Goal: Find specific page/section: Find specific page/section

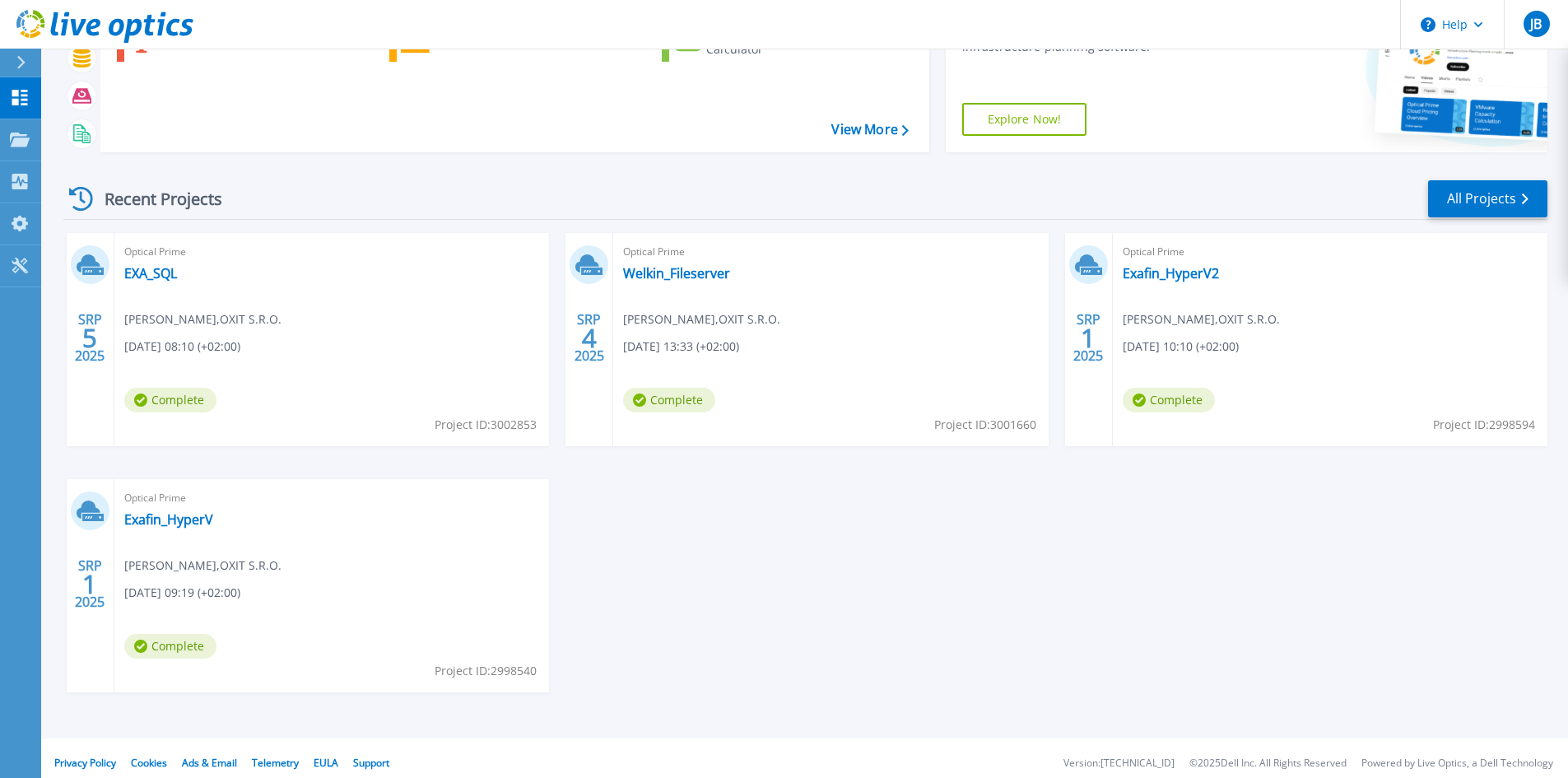
scroll to position [134, 0]
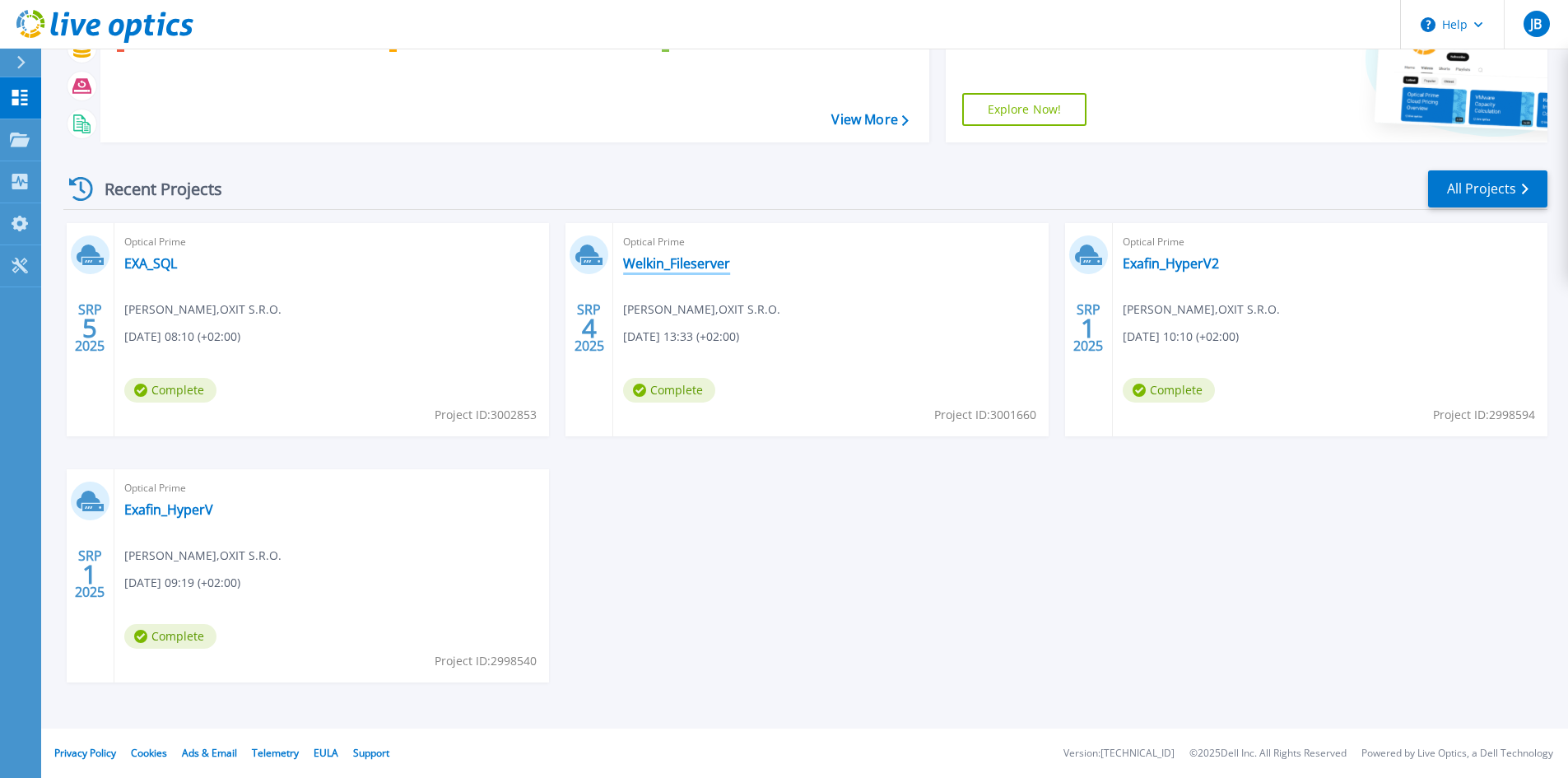
click at [684, 264] on link "Welkin_Fileserver" at bounding box center [677, 263] width 107 height 17
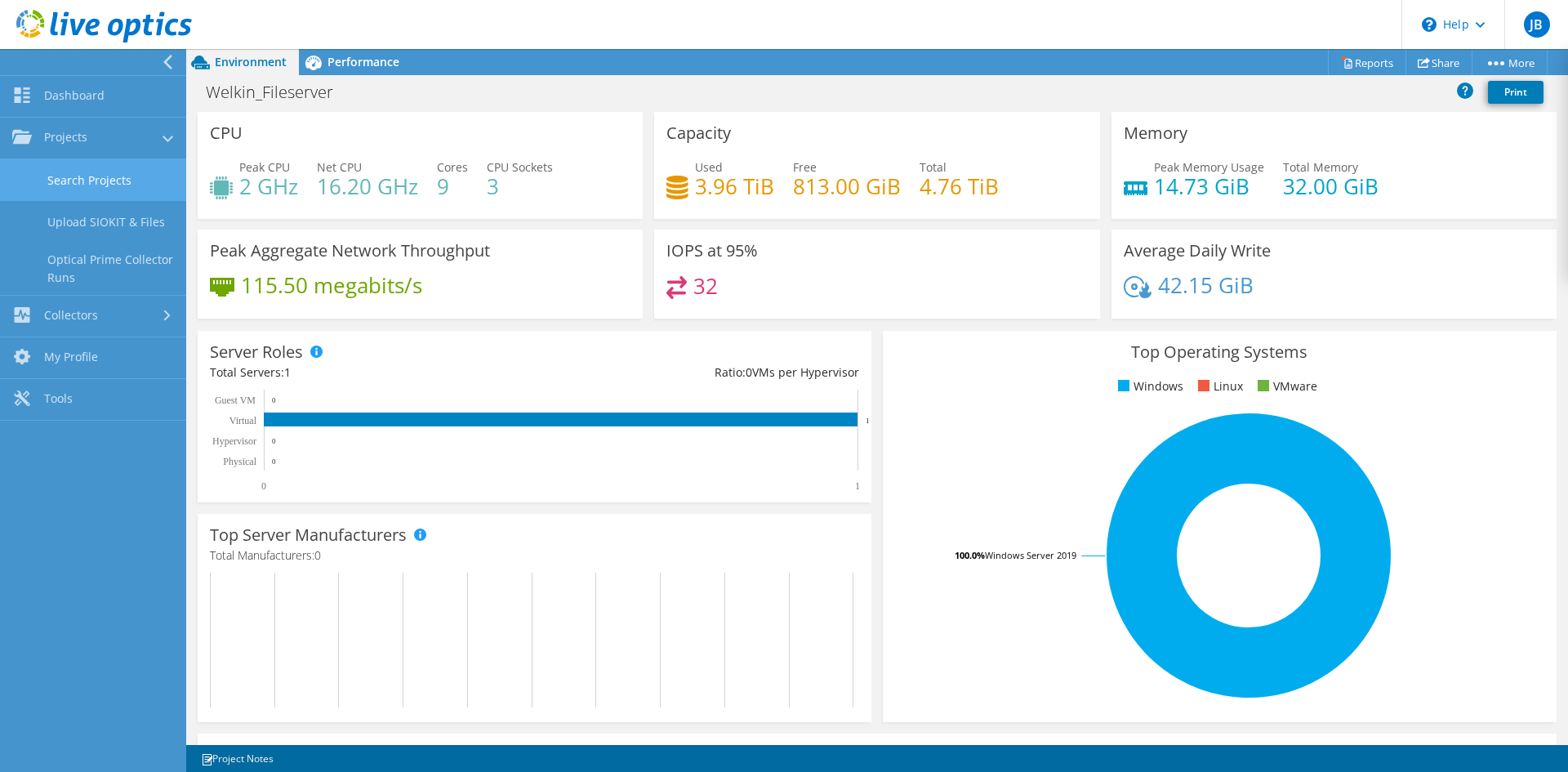
click at [90, 180] on link "Search Projects" at bounding box center [93, 180] width 186 height 42
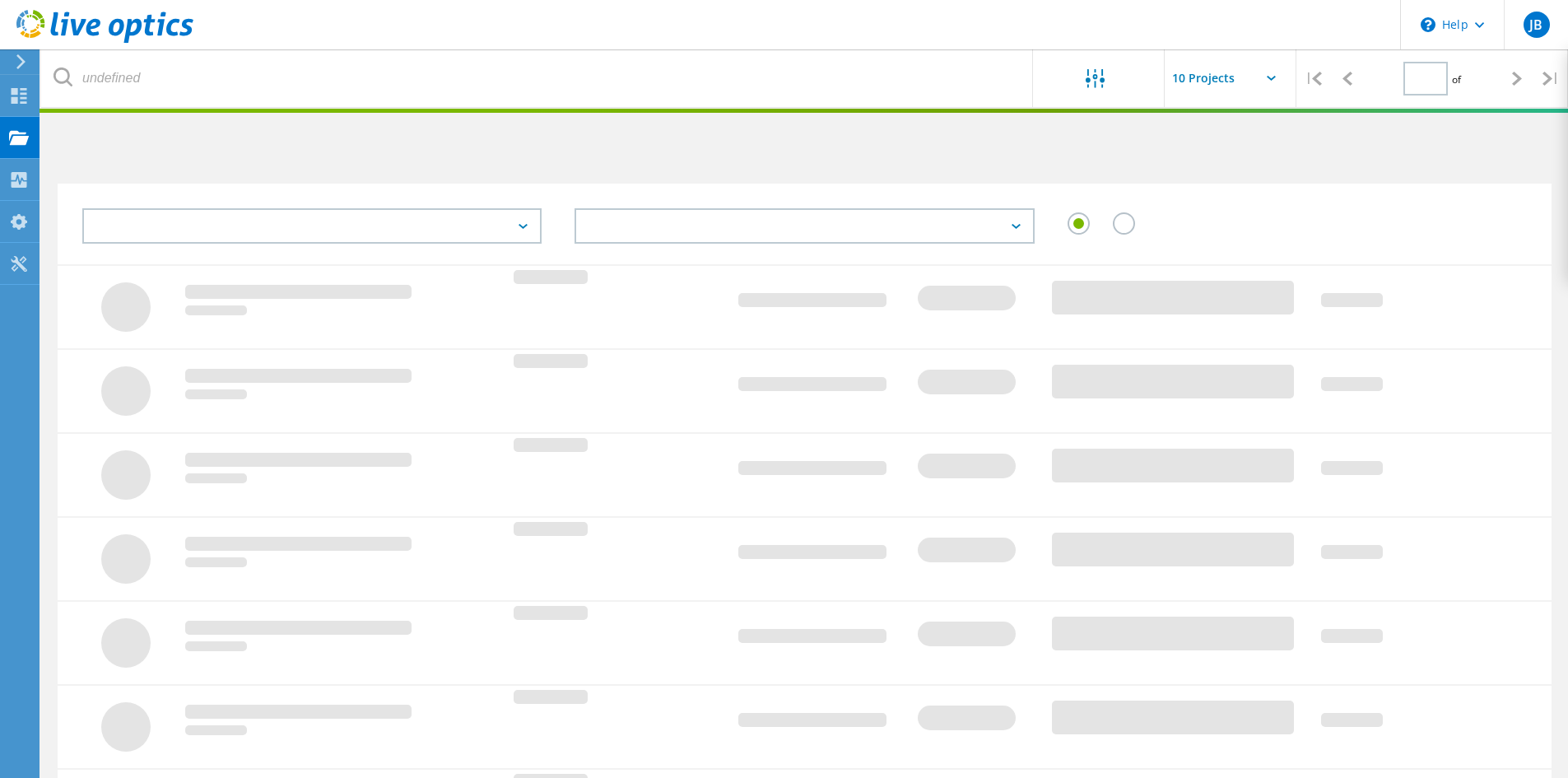
type input "1"
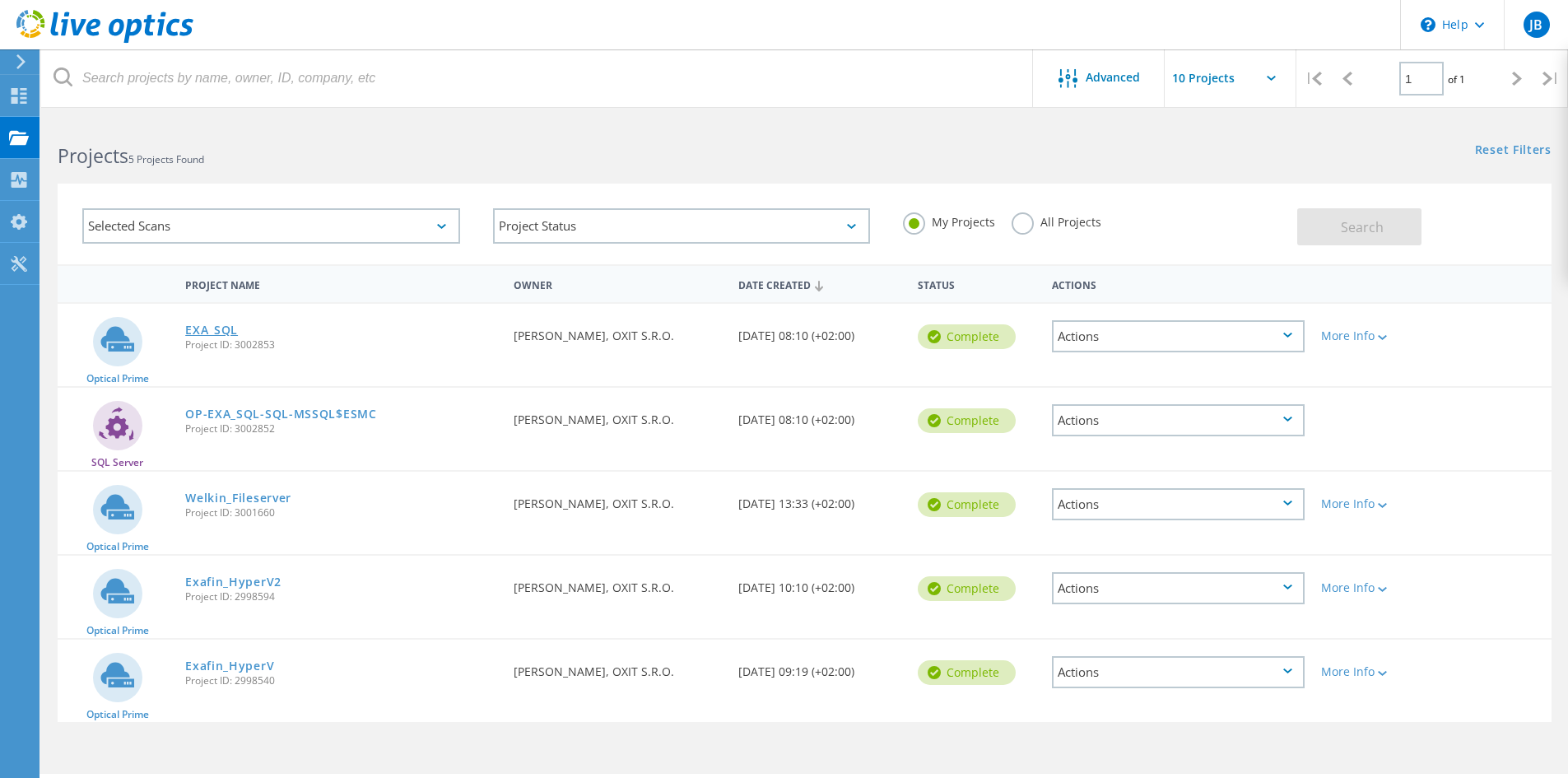
click at [230, 328] on link "EXA_SQL" at bounding box center [211, 330] width 53 height 12
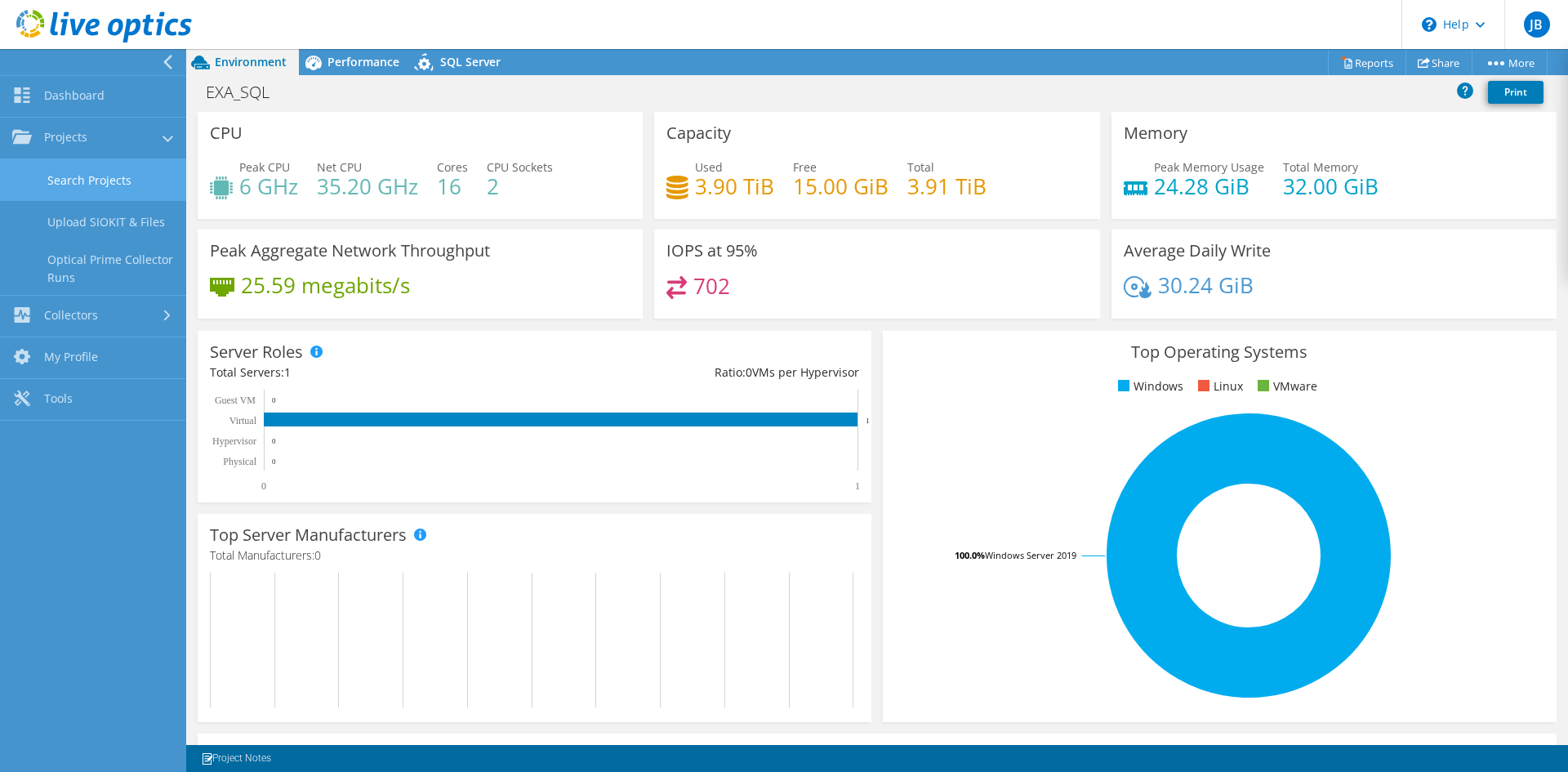
click at [111, 187] on link "Search Projects" at bounding box center [93, 180] width 186 height 42
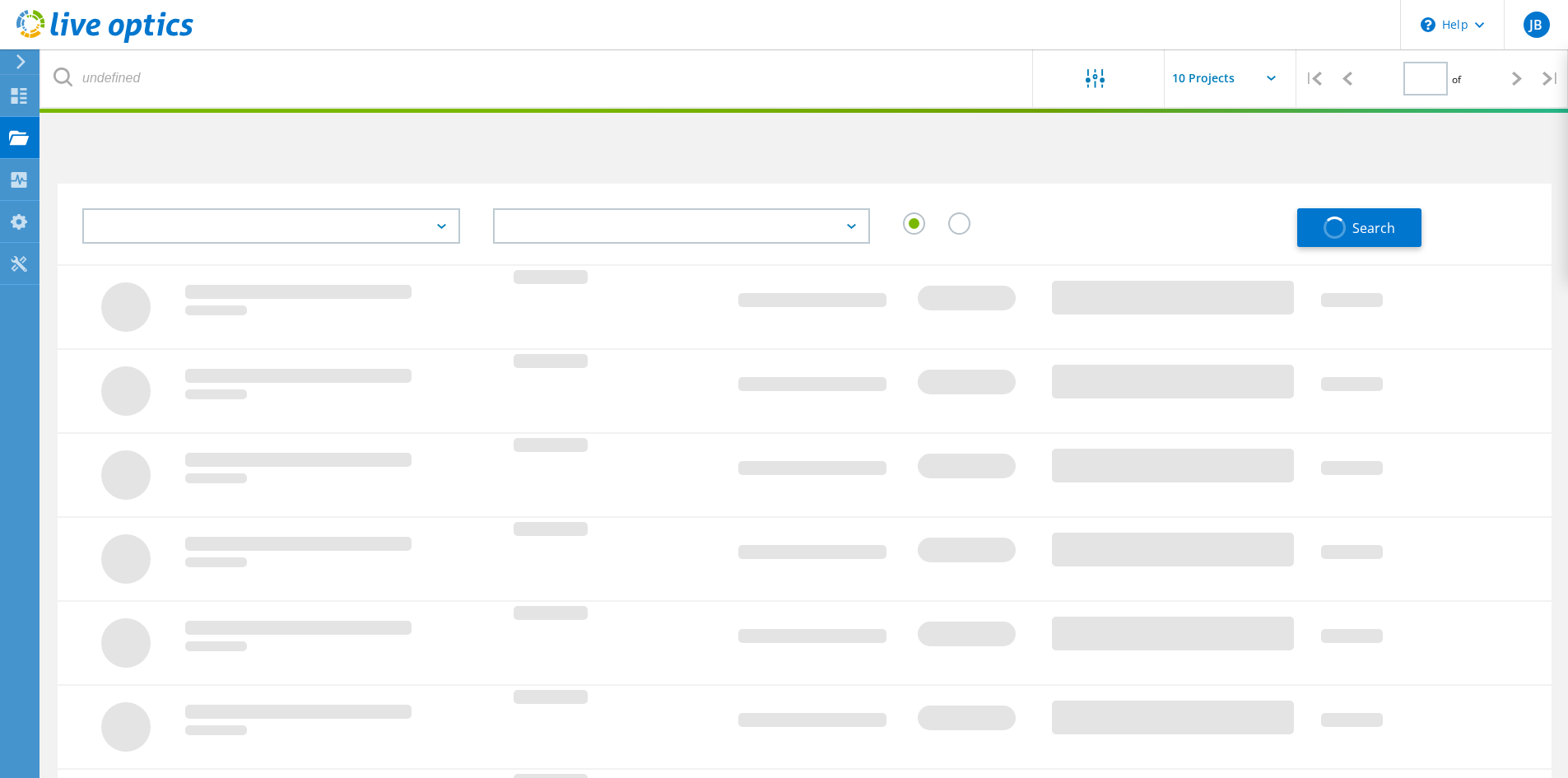
type input "1"
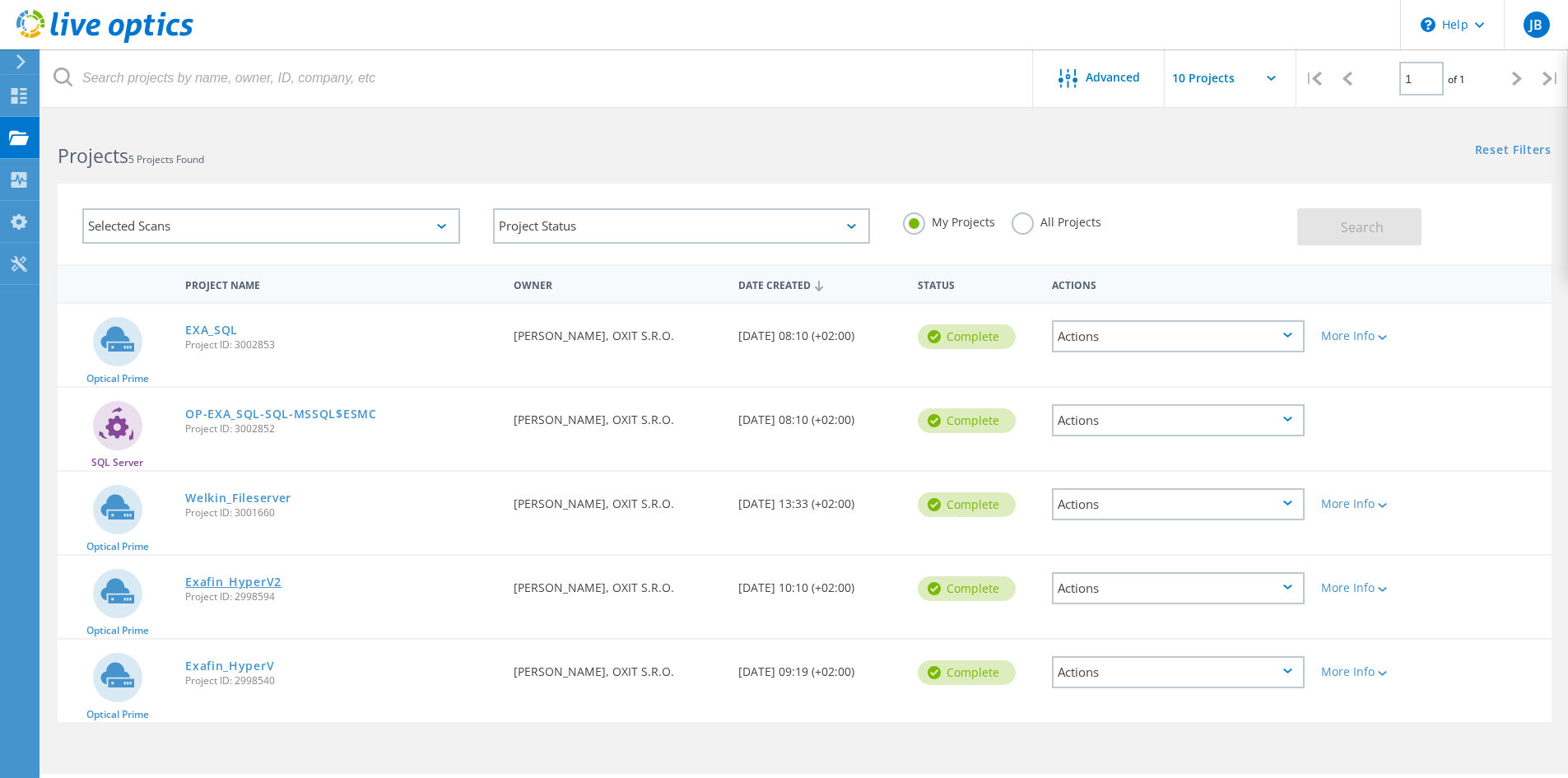
click at [265, 577] on link "Exafin_HyperV2" at bounding box center [233, 582] width 96 height 12
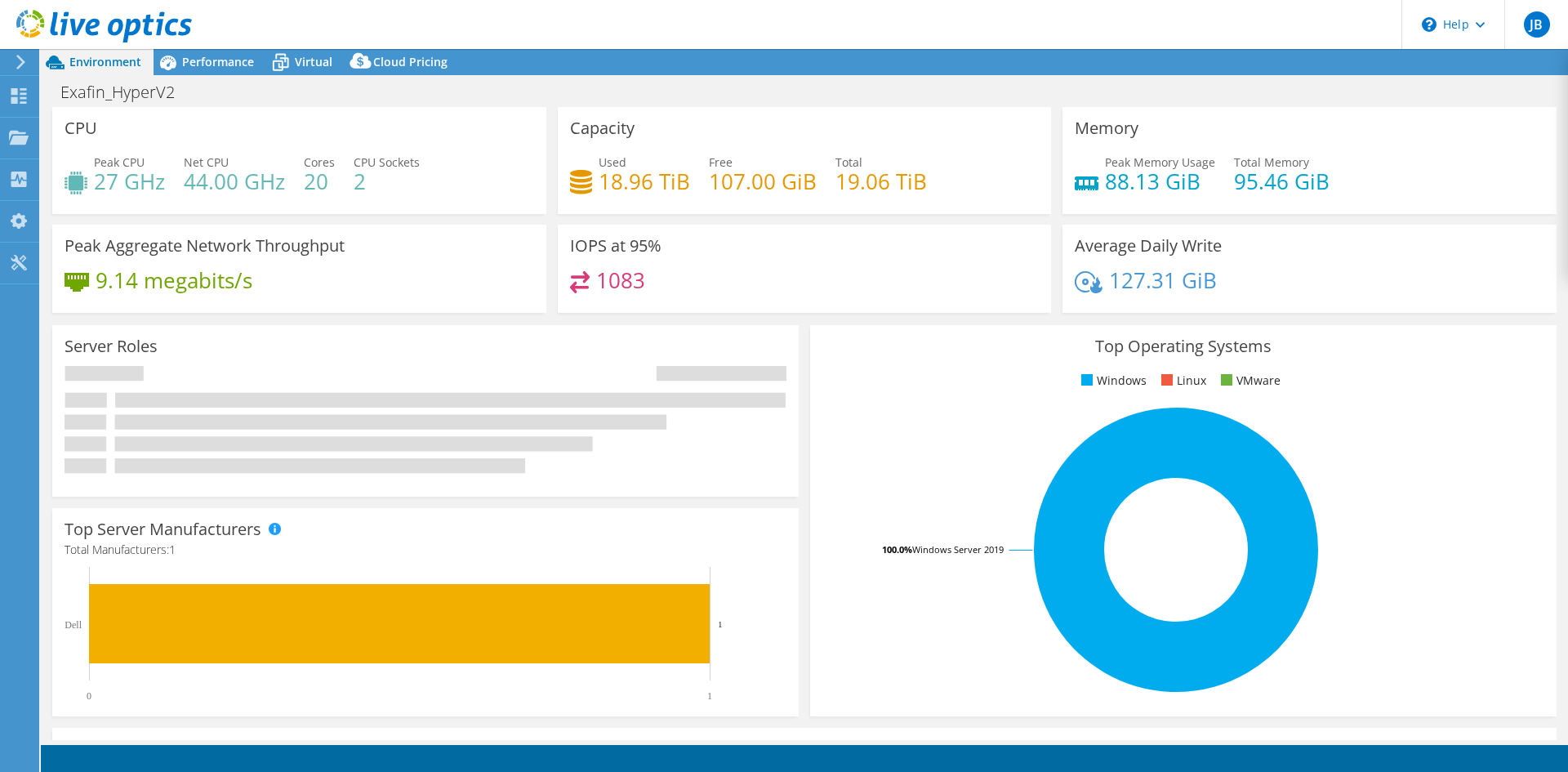
select select "USD"
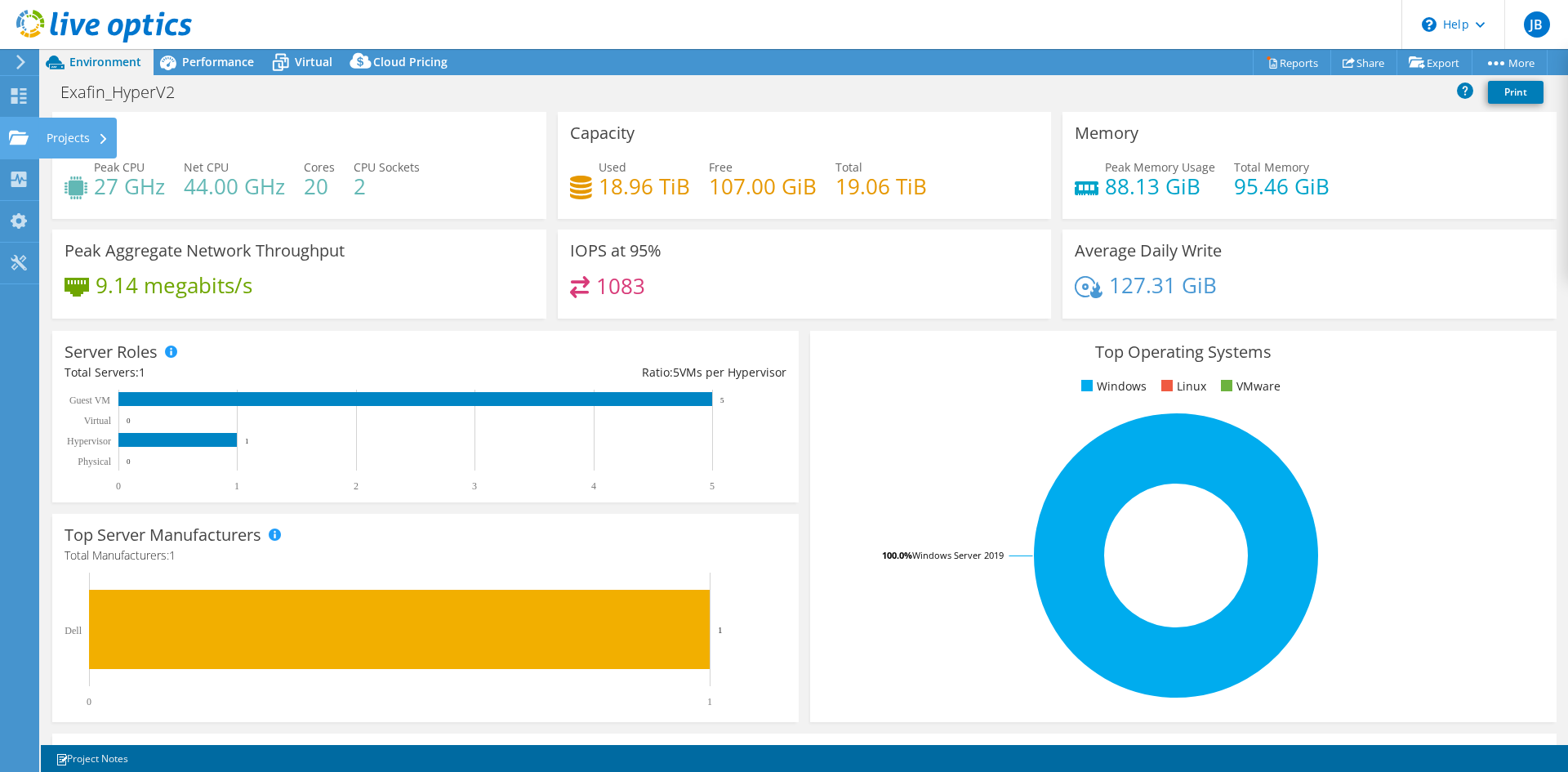
click at [17, 139] on use at bounding box center [18, 136] width 19 height 14
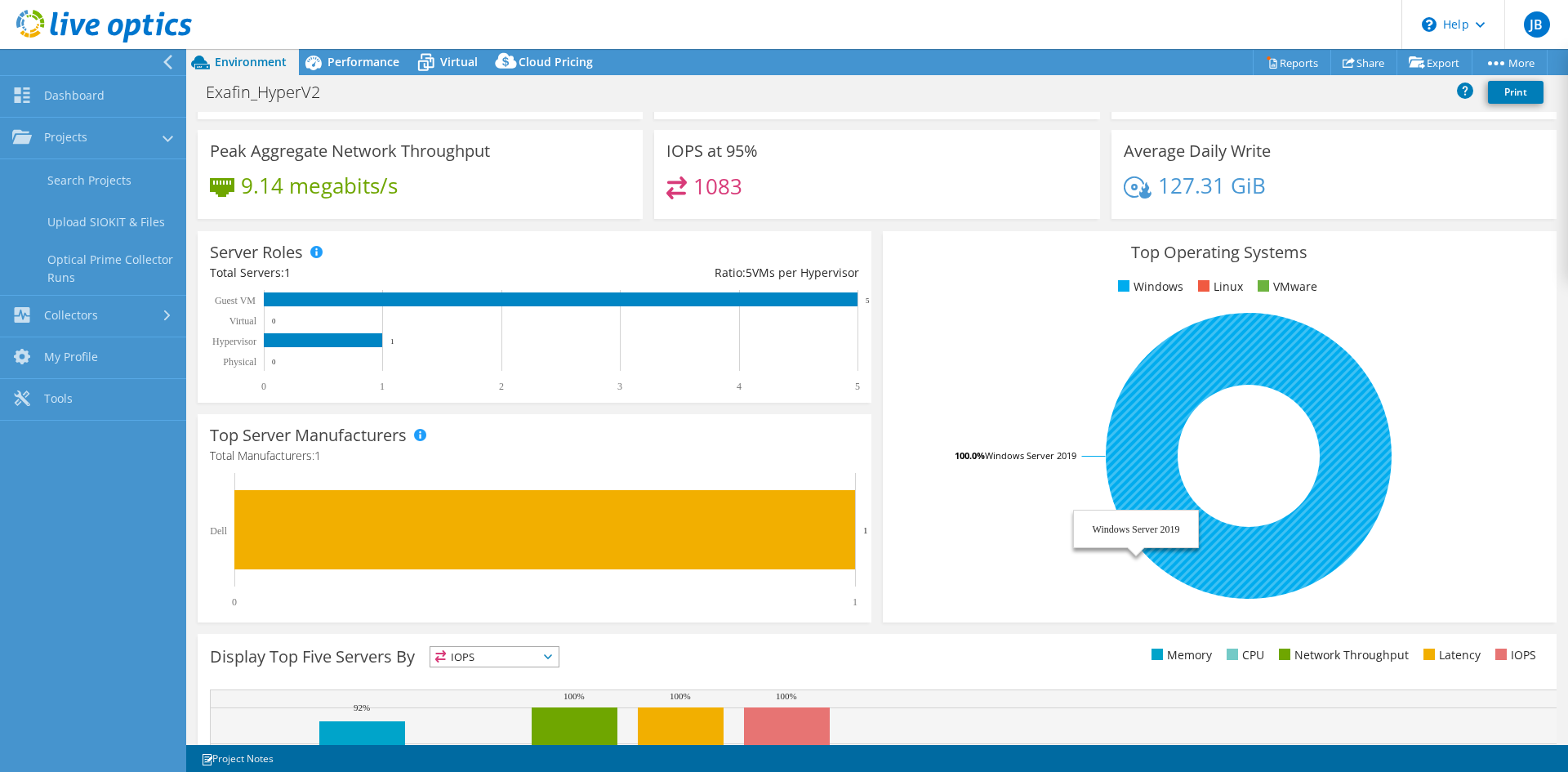
scroll to position [82, 0]
